Goal: Communication & Community: Share content

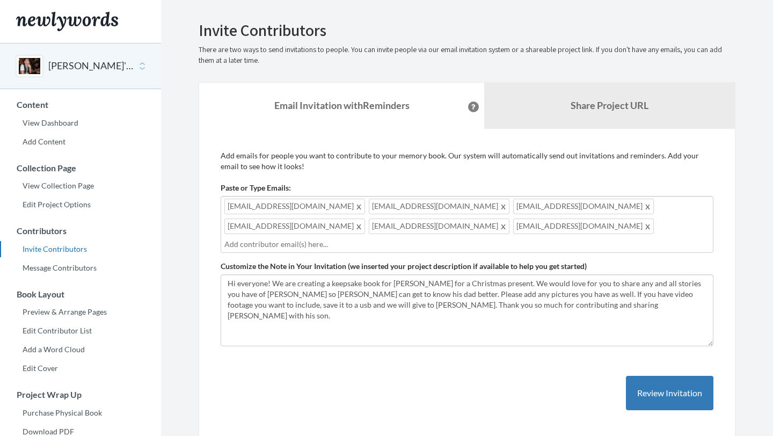
click at [448, 230] on div "[EMAIL_ADDRESS][DOMAIN_NAME] [EMAIL_ADDRESS][DOMAIN_NAME] [EMAIL_ADDRESS][DOMAI…" at bounding box center [467, 224] width 493 height 57
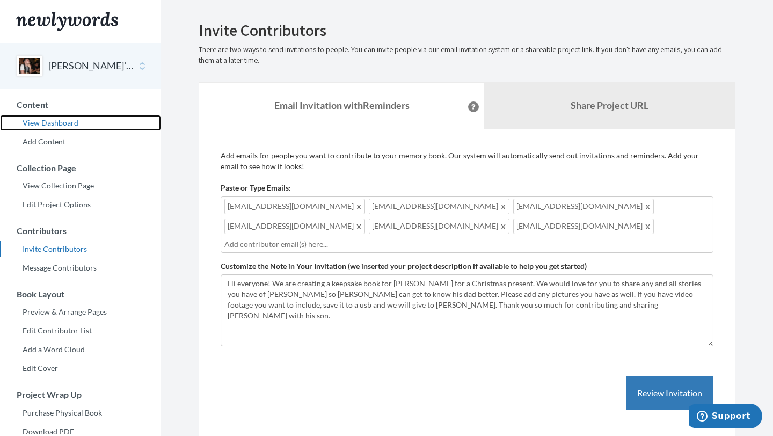
click at [78, 123] on link "View Dashboard" at bounding box center [80, 123] width 161 height 16
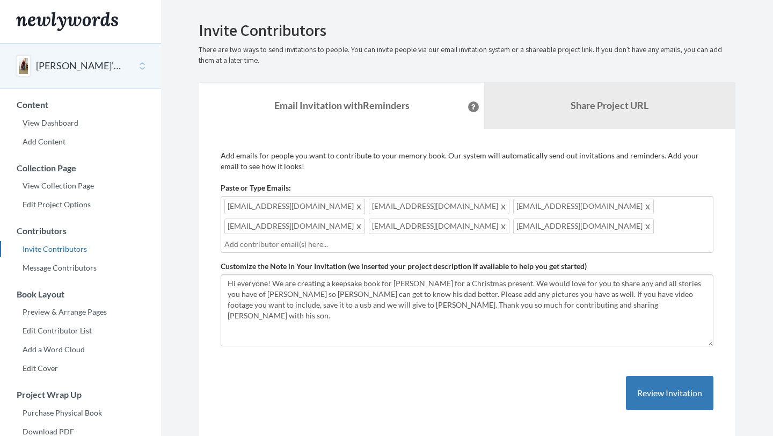
click at [412, 232] on div "[EMAIL_ADDRESS][DOMAIN_NAME] [EMAIL_ADDRESS][DOMAIN_NAME] [EMAIL_ADDRESS][DOMAI…" at bounding box center [467, 224] width 493 height 57
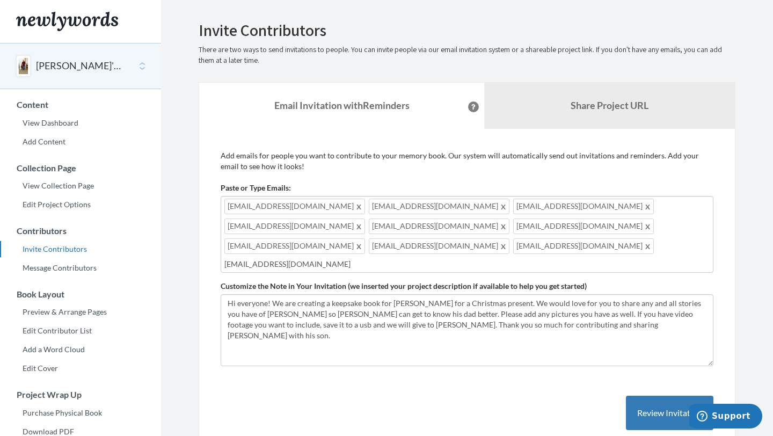
type input "[EMAIL_ADDRESS][DOMAIN_NAME]"
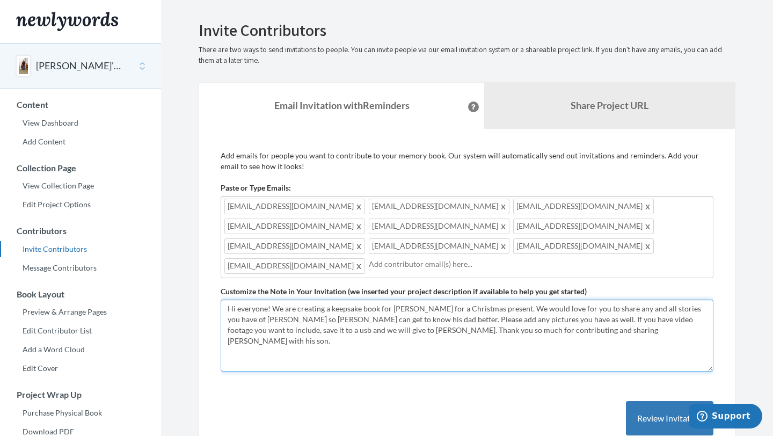
click at [302, 304] on textarea "Hi everyone! We are creating a keepsake book for [PERSON_NAME] for a Christmas …" at bounding box center [467, 335] width 493 height 72
click at [288, 320] on textarea "Hi everyone! We are creating a keepsake book for [PERSON_NAME] for a Christmas …" at bounding box center [467, 335] width 493 height 72
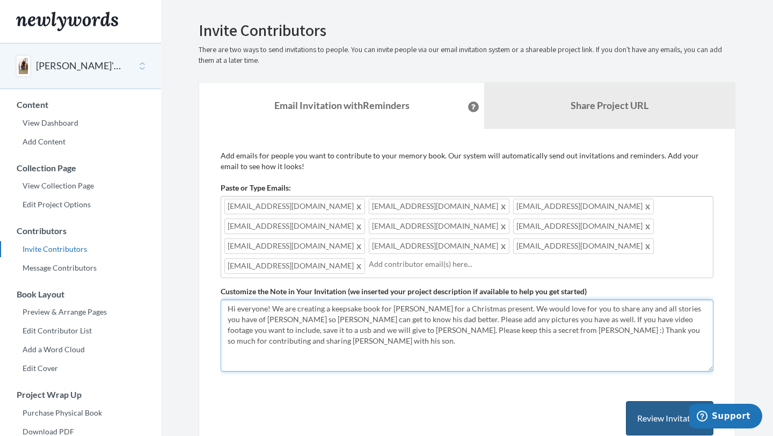
type textarea "Hi everyone! We are creating a keepsake book for [PERSON_NAME] for a Christmas …"
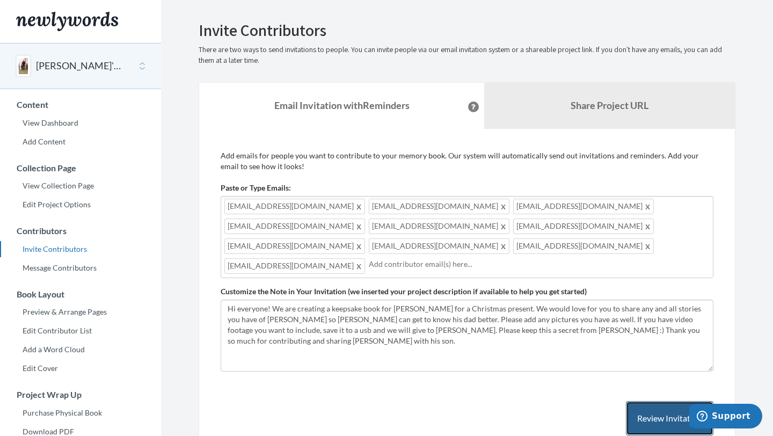
click at [659, 401] on button "Review Invitation" at bounding box center [669, 418] width 87 height 35
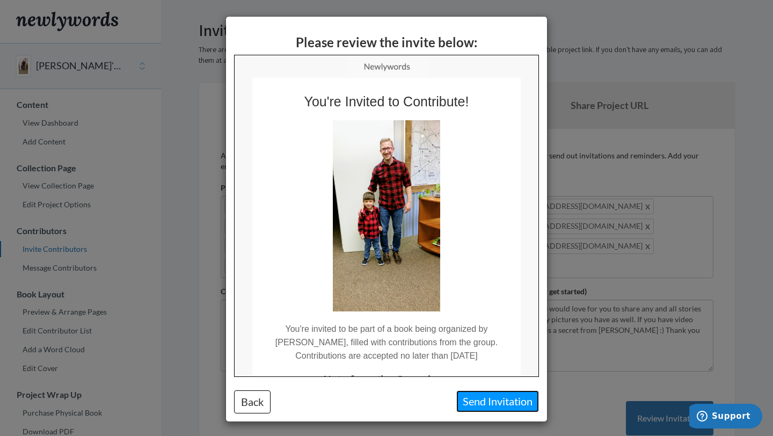
click at [496, 400] on button "Send Invitation" at bounding box center [497, 401] width 83 height 22
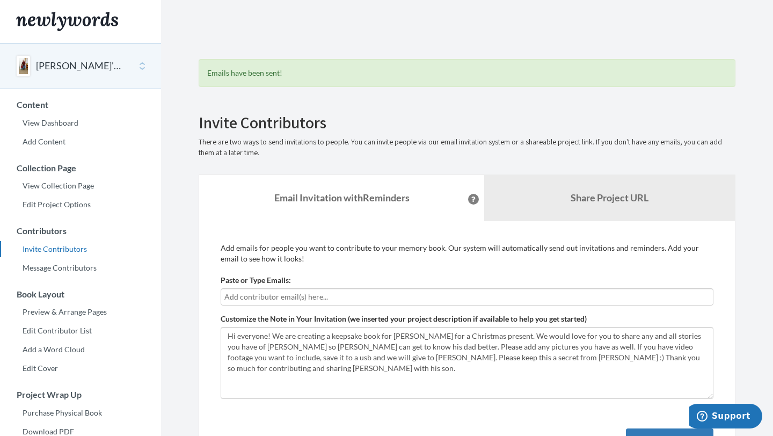
click at [99, 71] on button "[PERSON_NAME]'s Memory Book" at bounding box center [79, 66] width 87 height 14
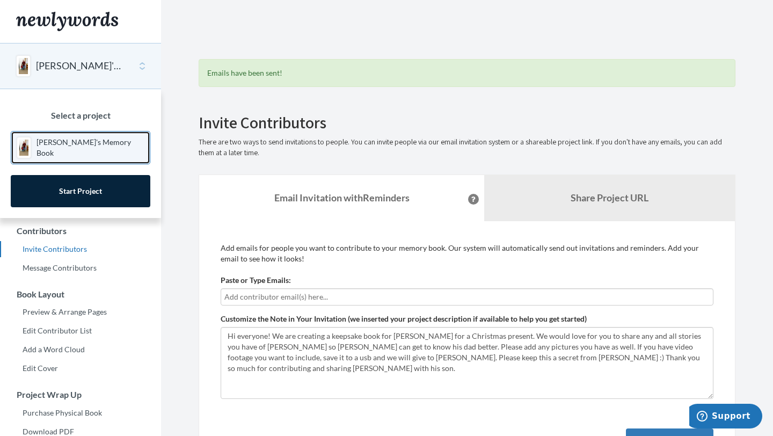
click at [101, 146] on p "[PERSON_NAME]'s Memory Book" at bounding box center [90, 147] width 108 height 21
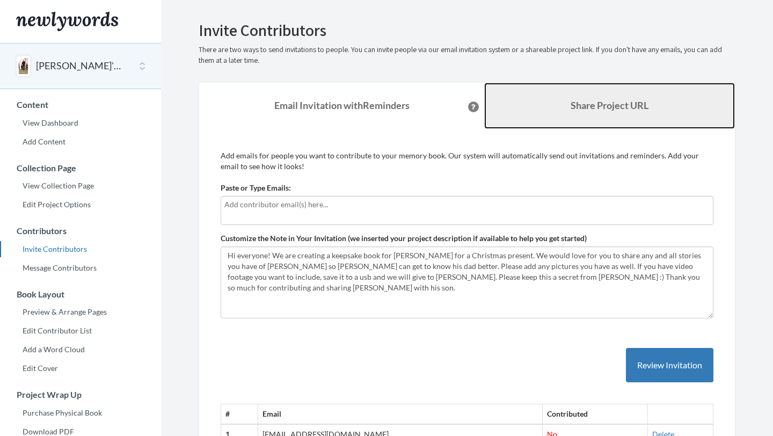
click at [564, 109] on link "Share Project URL" at bounding box center [609, 106] width 251 height 46
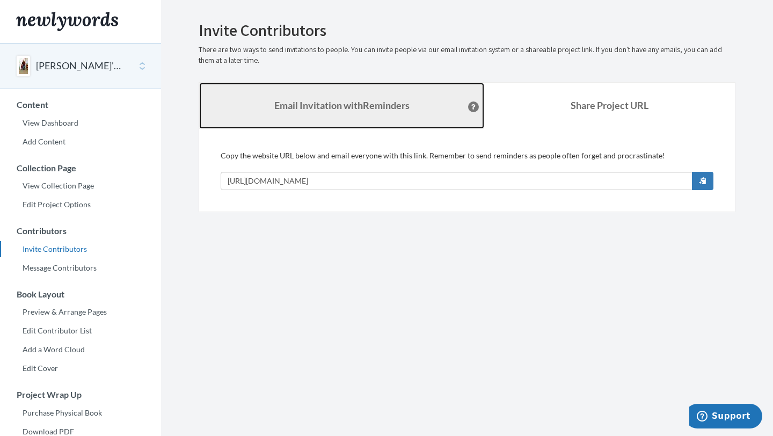
click at [260, 89] on link "Email Invitation with Reminders" at bounding box center [341, 106] width 285 height 46
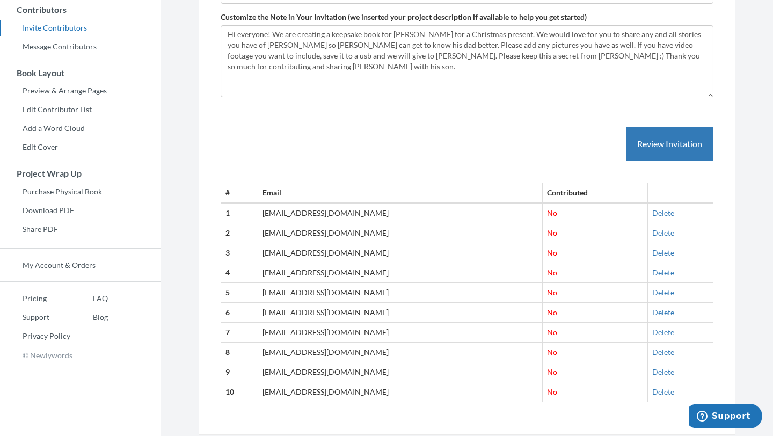
scroll to position [252, 0]
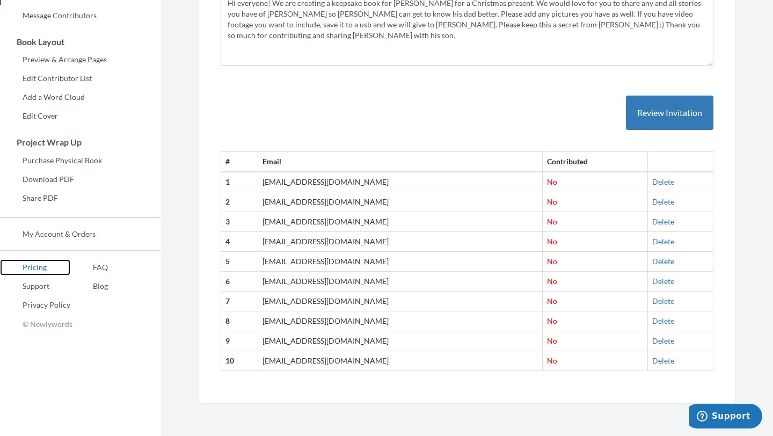
click at [38, 267] on link "Pricing" at bounding box center [35, 267] width 70 height 16
